Goal: Transaction & Acquisition: Purchase product/service

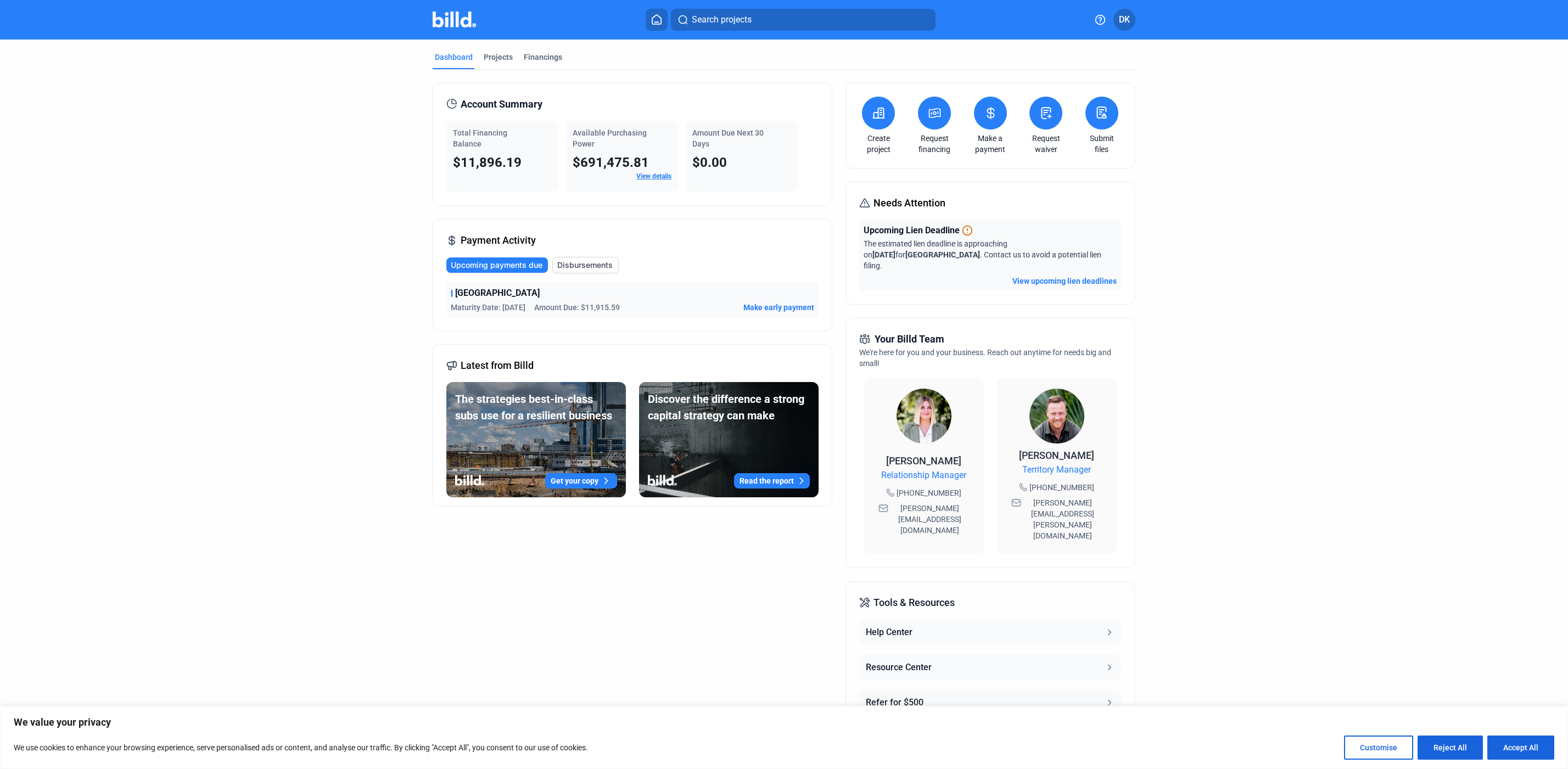
click at [155, 275] on dashboard "Dashboard Projects Financings Account Summary Total Financing Balance $11,896.1…" at bounding box center [783, 420] width 1411 height 762
click at [778, 308] on span "Make early payment" at bounding box center [778, 307] width 71 height 11
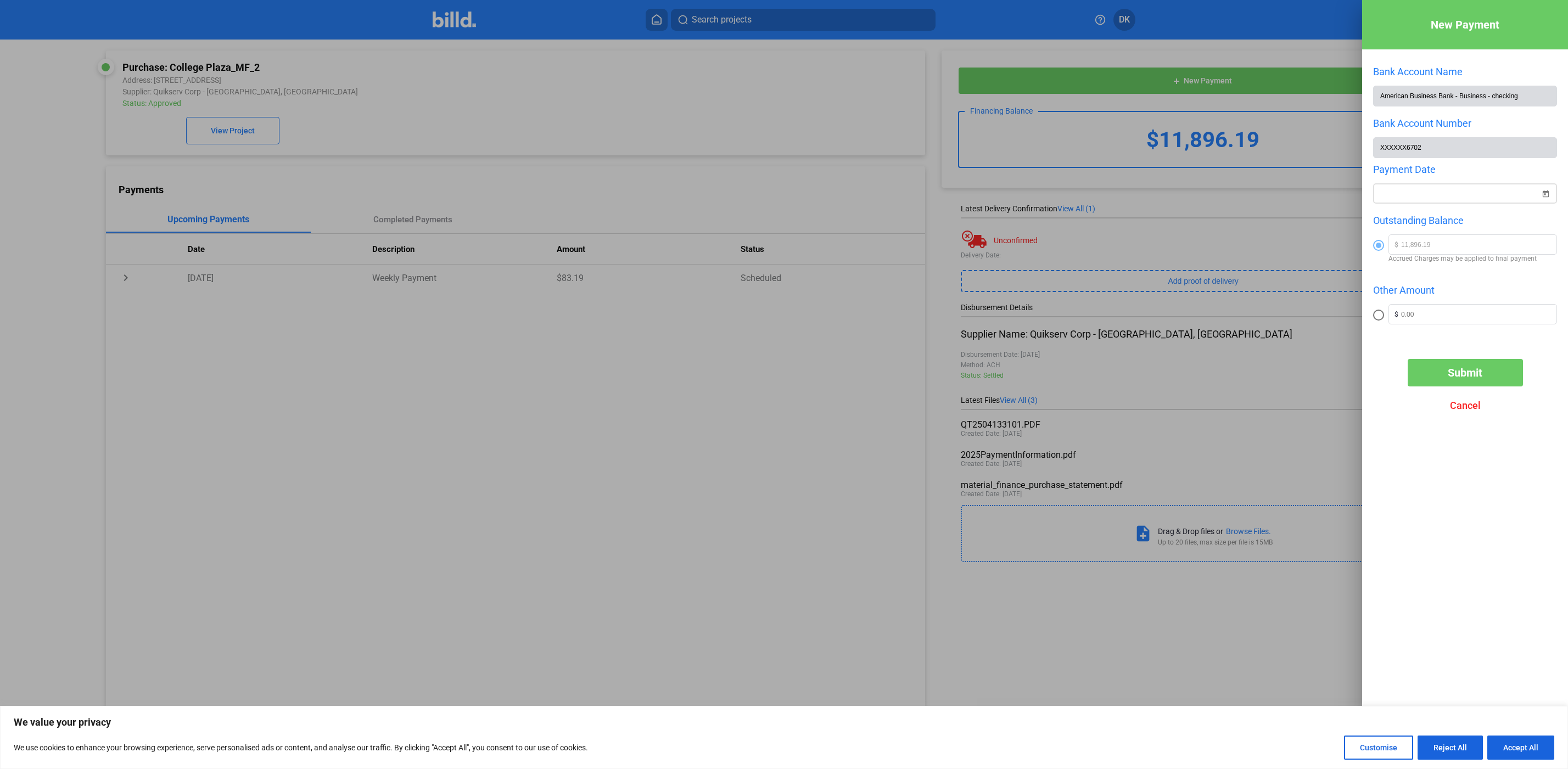
click at [1540, 193] on span "Open calendar" at bounding box center [1545, 187] width 27 height 27
click at [1498, 224] on div "[DATE]" at bounding box center [1454, 228] width 157 height 22
click at [1454, 274] on span "1" at bounding box center [1454, 273] width 19 height 19
type input "[DATE]"
click at [1489, 375] on button "Submit" at bounding box center [1465, 373] width 115 height 27
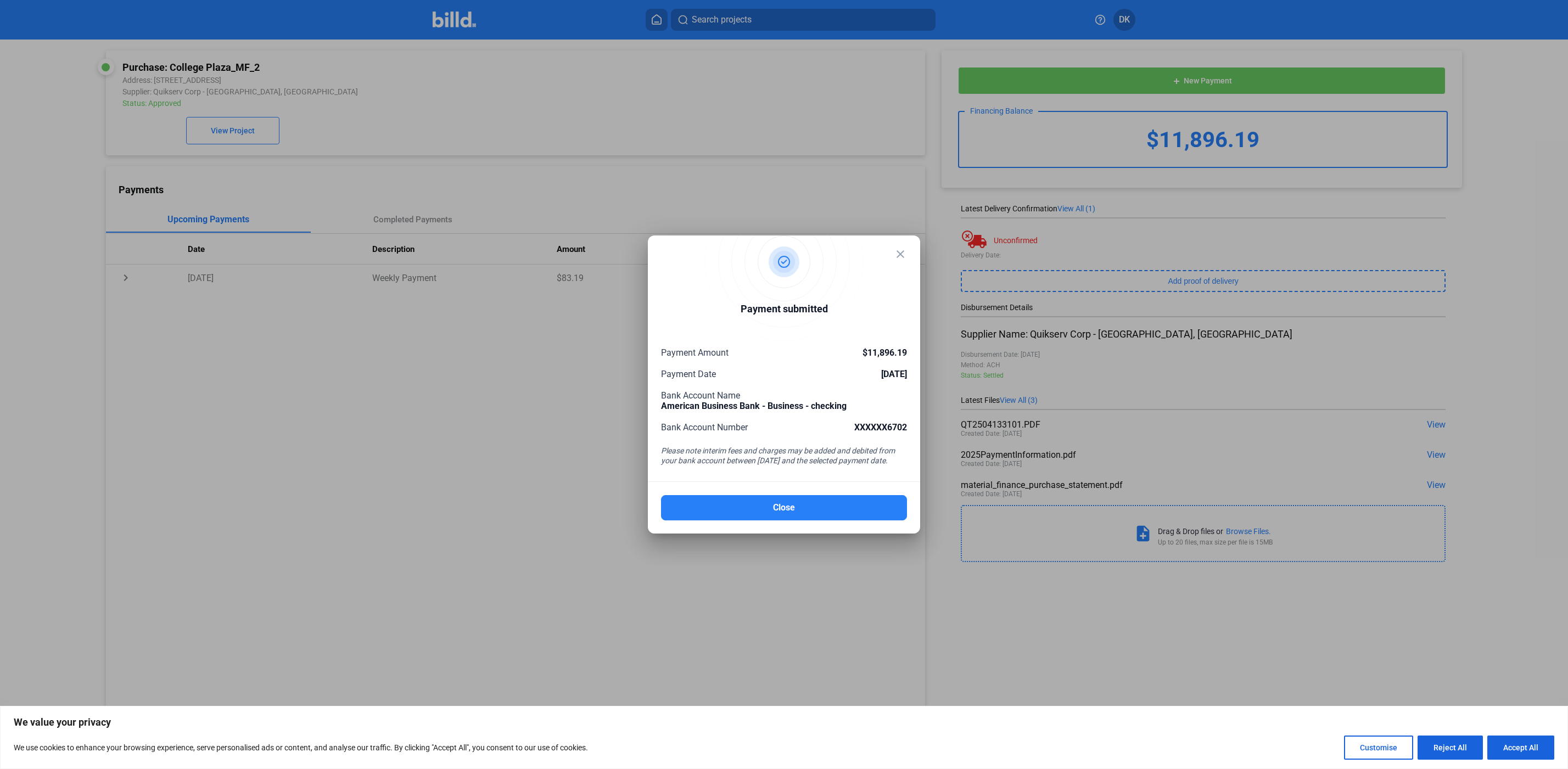
click at [865, 129] on div at bounding box center [784, 384] width 1568 height 769
